Goal: Task Accomplishment & Management: Use online tool/utility

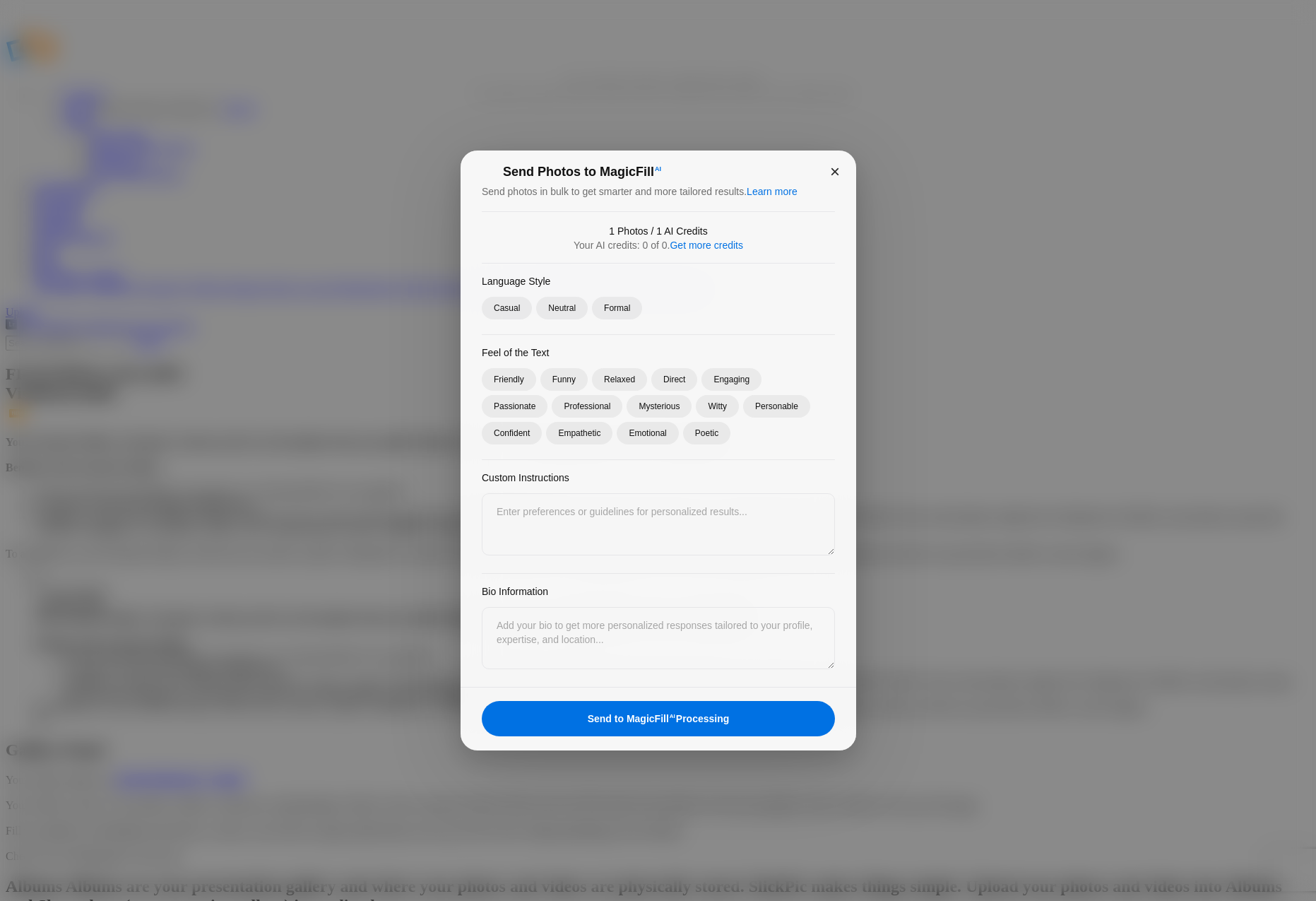
click at [836, 173] on div "×" at bounding box center [834, 171] width 42 height 42
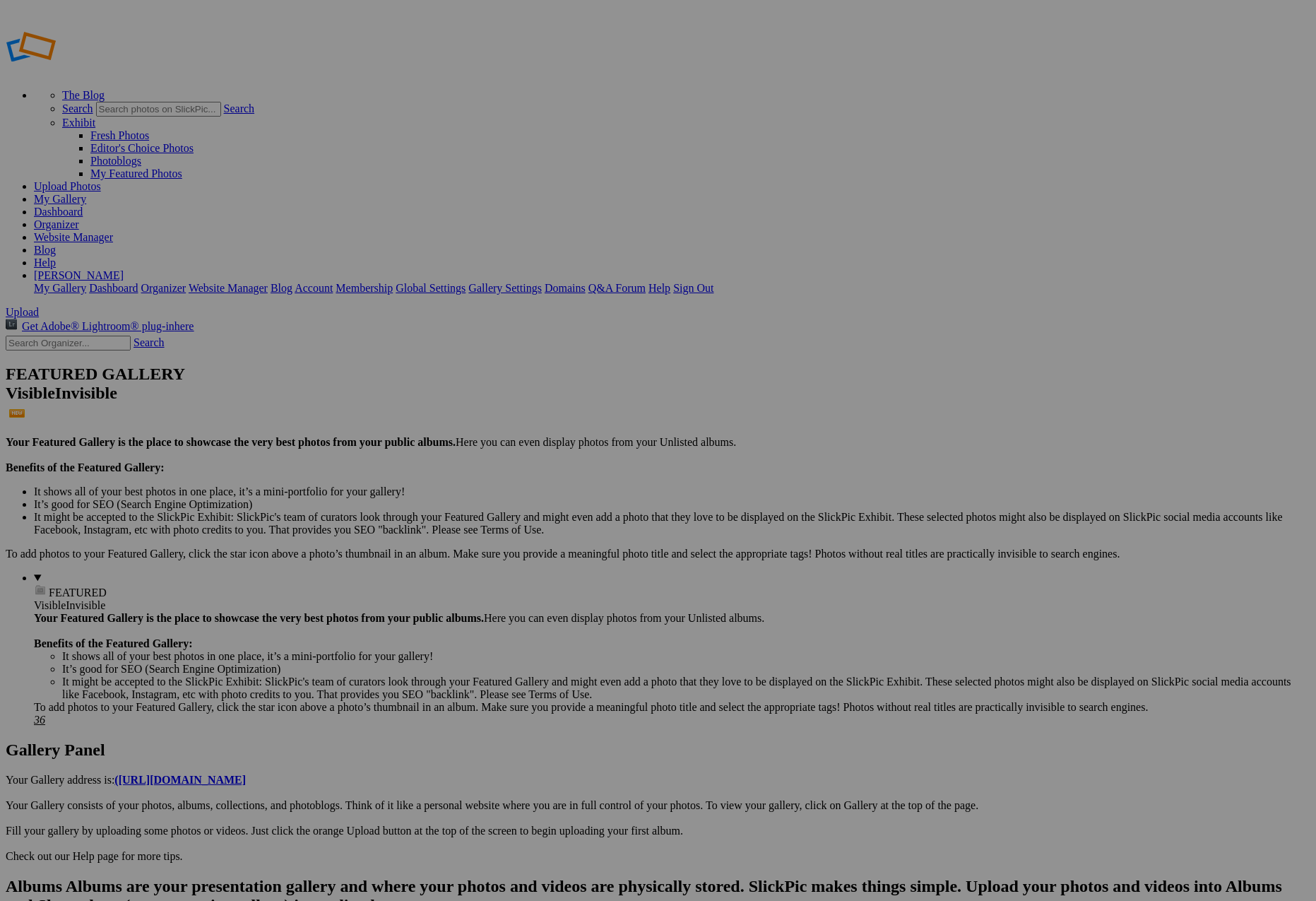
scroll to position [935, 0]
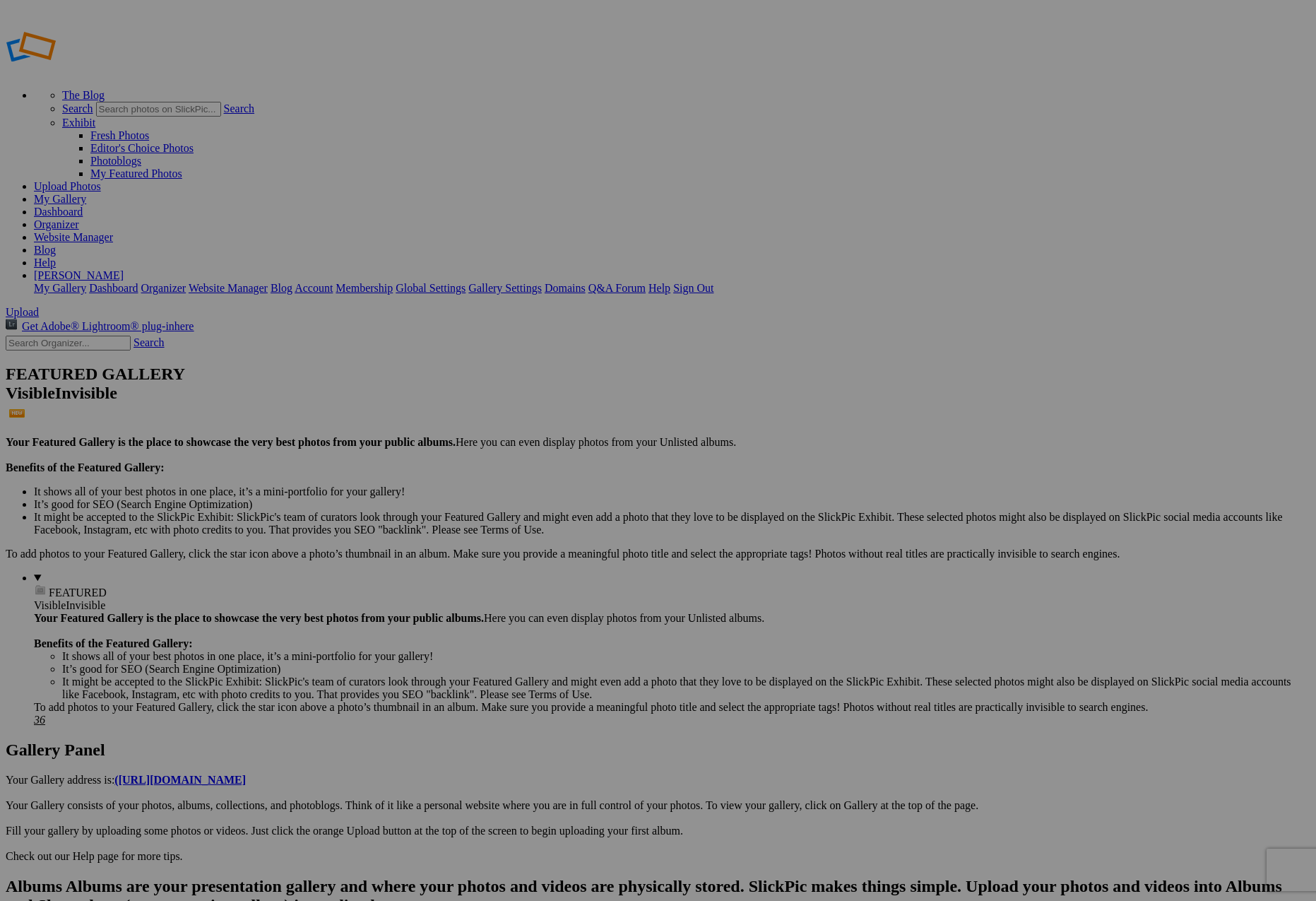
scroll to position [935, 0]
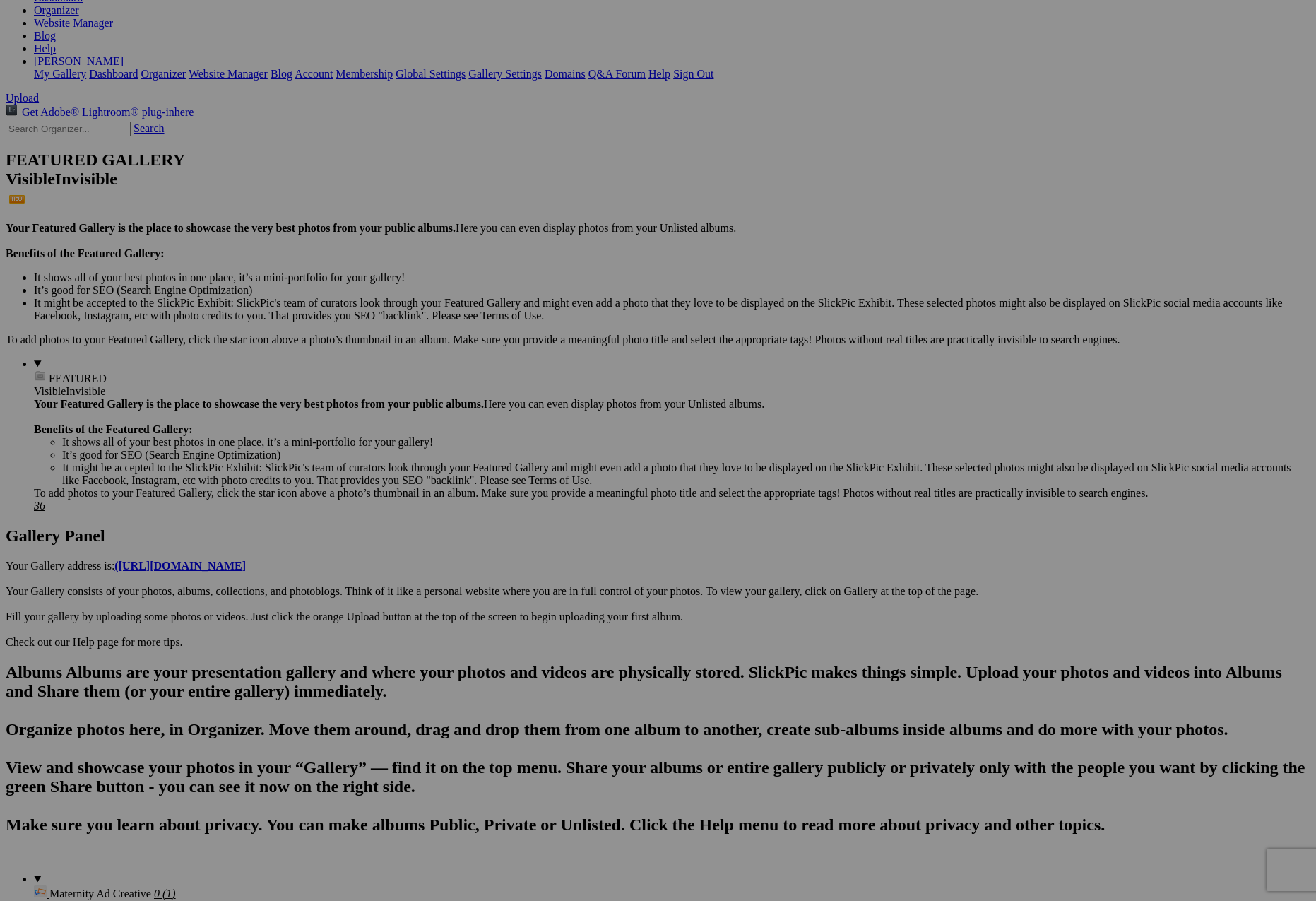
scroll to position [0, 0]
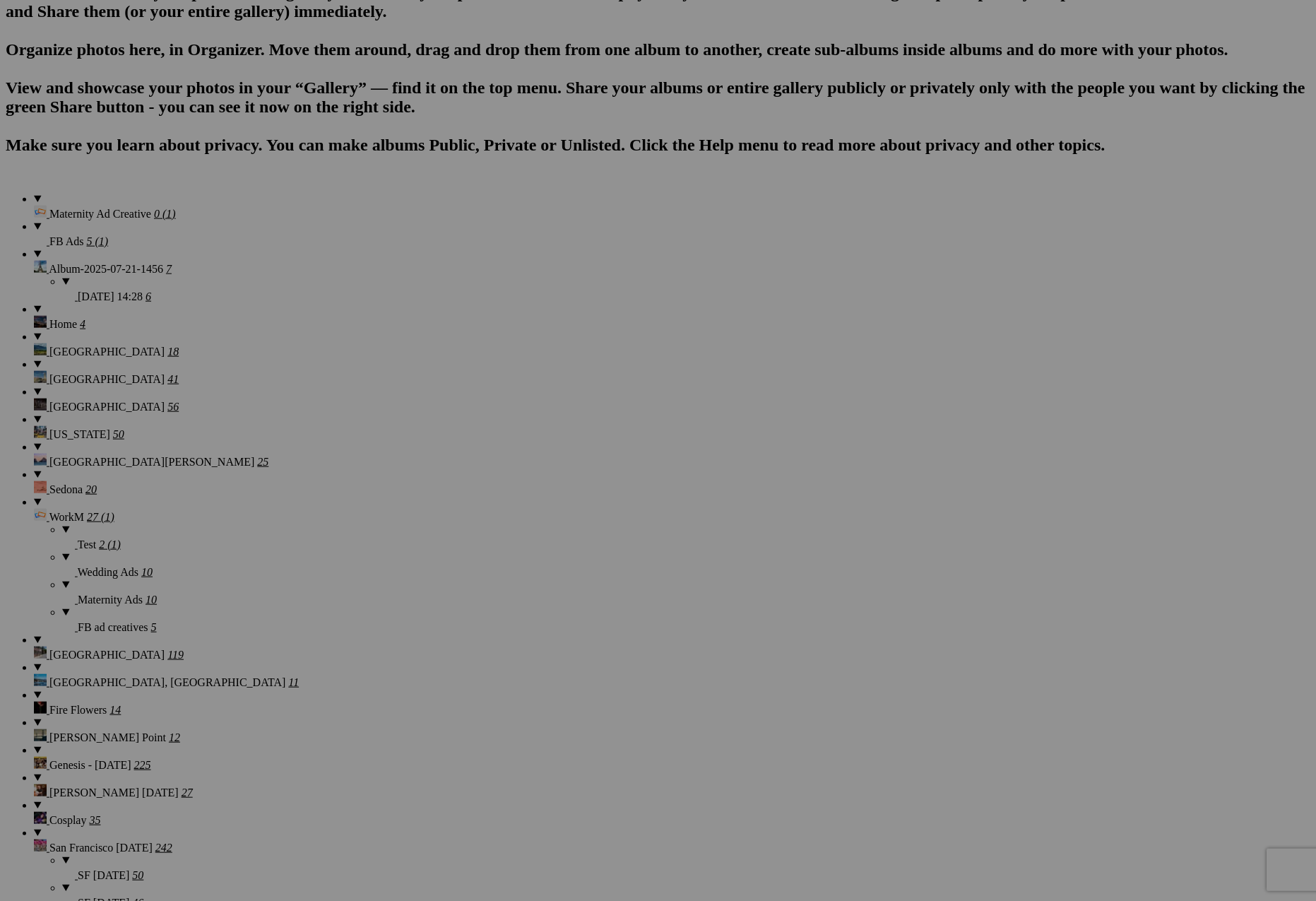
scroll to position [935, 0]
